Goal: Obtain resource: Obtain resource

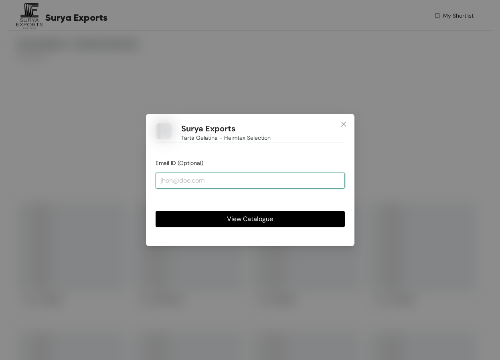
click at [244, 188] on input "email" at bounding box center [250, 181] width 189 height 16
click at [245, 184] on input "email" at bounding box center [250, 181] width 189 height 16
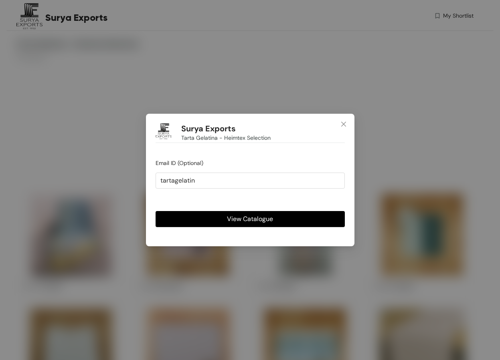
click at [284, 211] on button "View Catalogue" at bounding box center [250, 219] width 189 height 16
type input "tartagelatina"
click at [342, 123] on icon "close" at bounding box center [343, 124] width 5 height 5
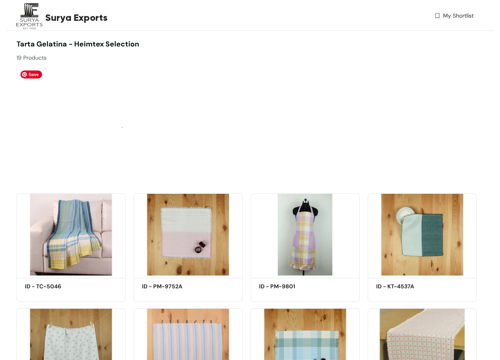
scroll to position [150, 0]
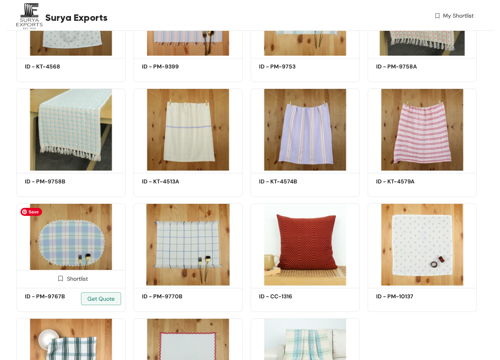
click at [101, 243] on img at bounding box center [70, 245] width 109 height 82
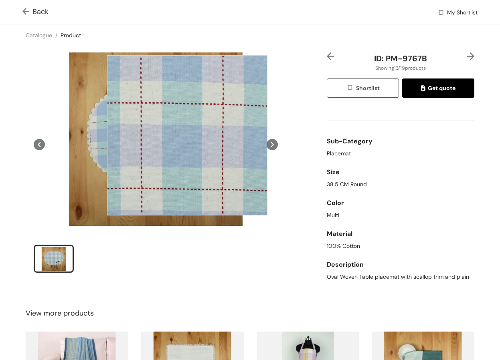
click at [187, 136] on div at bounding box center [187, 135] width 160 height 160
